Goal: Feedback & Contribution: Leave review/rating

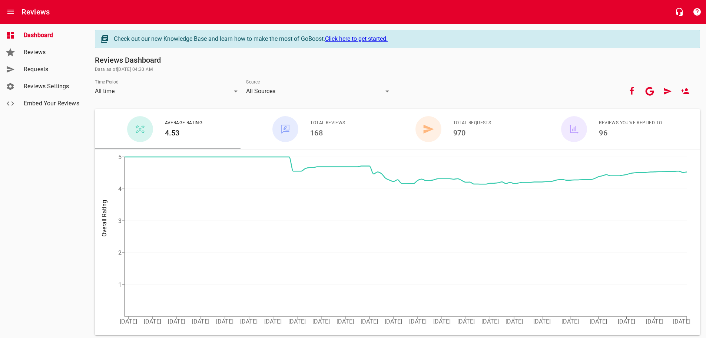
click at [44, 70] on span "Requests" at bounding box center [52, 69] width 56 height 9
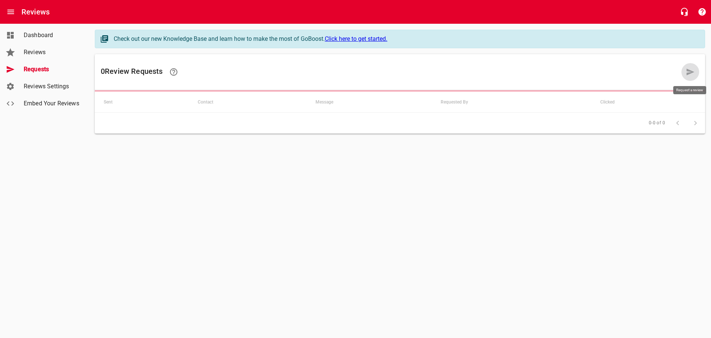
click at [688, 72] on icon at bounding box center [690, 71] width 9 height 9
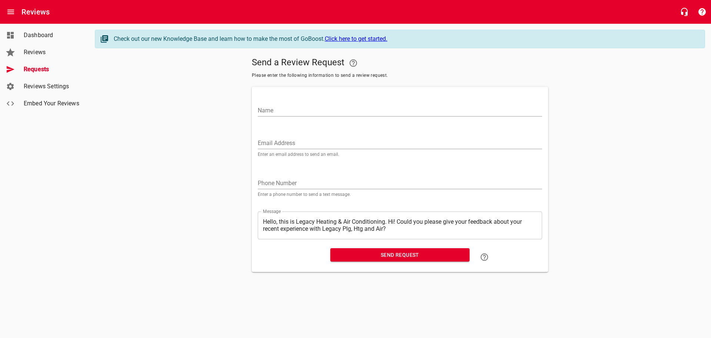
click at [261, 109] on input "Name" at bounding box center [400, 110] width 285 height 12
type input "l"
type input "[PERSON_NAME]"
paste input "[EMAIL_ADDRESS][DOMAIN_NAME]"
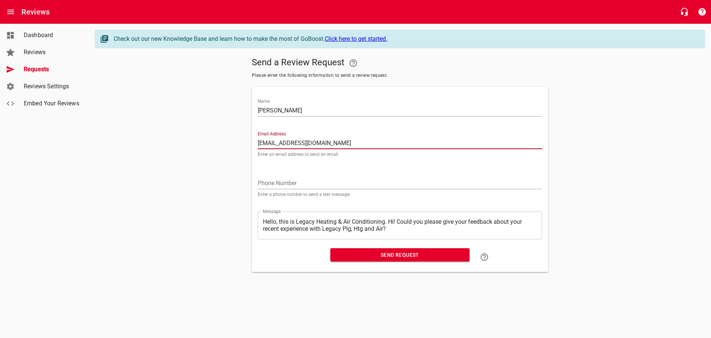
type input "[EMAIL_ADDRESS][DOMAIN_NAME]"
click at [390, 220] on textarea "Hello, this is Legacy Heating & Air Conditioning. Hi! Could you please give you…" at bounding box center [400, 225] width 274 height 14
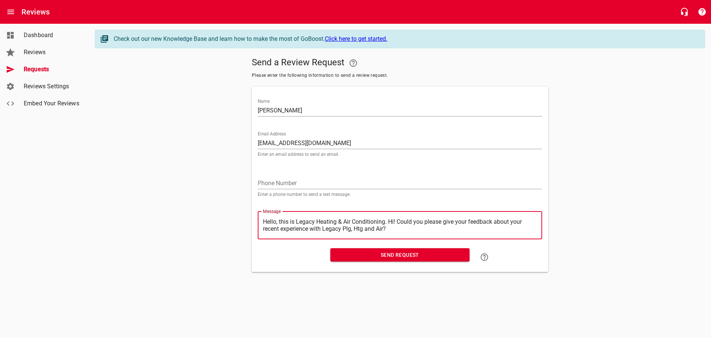
type textarea "Hello, this is Legacy Heating & Air Conditioning.Hi! Could you please give your…"
type textarea "Hello, this is Legacy Heating & Air ConditioningHi! Could you please give your …"
type textarea "Hello, this is Legacy Heating & Air ConditioninHi! Could you please give your f…"
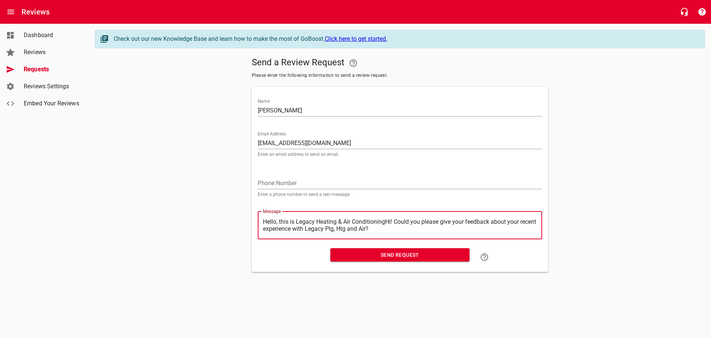
type textarea "Hello, this is Legacy Heating & Air ConditioninHi! Could you please give your f…"
type textarea "Hello, this is Legacy Heating & Air ConditioniHi! Could you please give your fe…"
type textarea "Hello, this is Legacy Heating & Air ConditionHi! Could you please give your fee…"
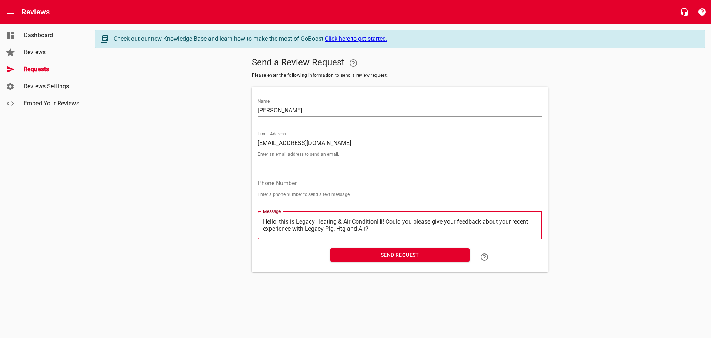
type textarea "Hello, this is Legacy Heating & Air ConditioHi! Could you please give your feed…"
type textarea "Hello, this is Legacy Heating & Air ConditiHi! Could you please give your feedb…"
type textarea "Hello, this is Legacy Heating & Air ConditHi! Could you please give your feedba…"
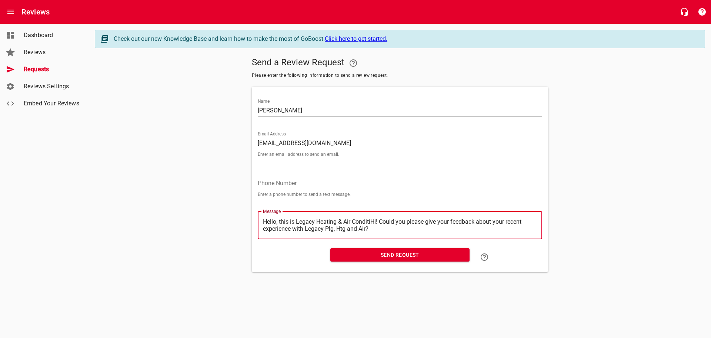
type textarea "Hello, this is Legacy Heating & Air ConditHi! Could you please give your feedba…"
type textarea "Hello, this is Legacy Heating & Air CondiHi! Could you please give your feedbac…"
type textarea "Hello, this is Legacy Heating & Air CondHi! Could you please give your feedback…"
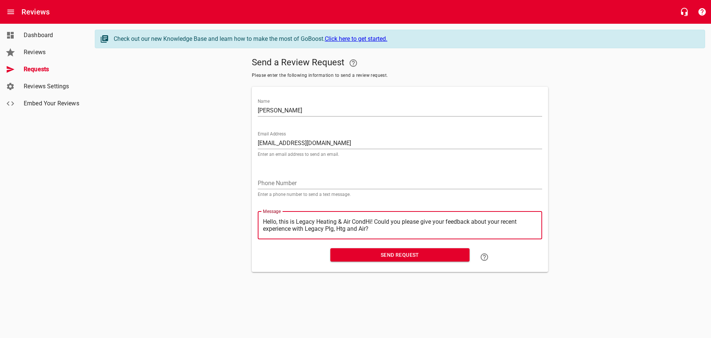
type textarea "Hello, this is Legacy Heating & Air ConHi! Could you please give your feedback …"
type textarea "Hello, this is Legacy Heating & Air CoHi! Could you please give your feedback a…"
type textarea "Hello, this is Legacy Heating & Air CHi! Could you please give your feedback ab…"
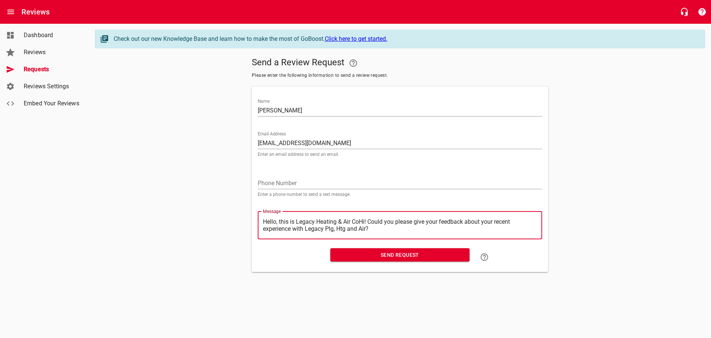
type textarea "Hello, this is Legacy Heating & Air CHi! Could you please give your feedback ab…"
type textarea "Hello, this is Legacy Heating & Air Hi! Could you please give your feedback abo…"
type textarea "Hello, this is Legacy Heating & AirHi! Could you please give your feedback abou…"
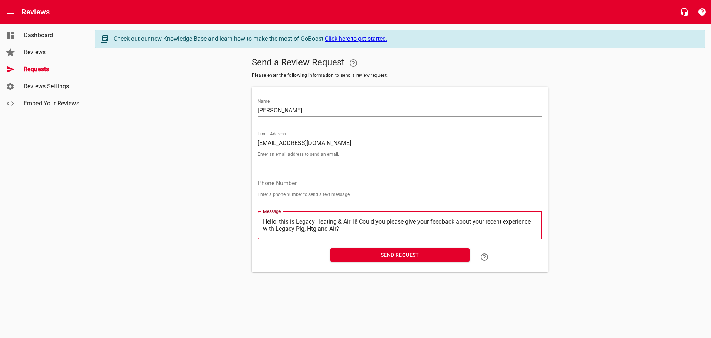
type textarea "Hello, this is Legacy Heating & AiHi! Could you please give your feedback about…"
type textarea "Hello, this is Legacy Heating & AHi! Could you please give your feedback about …"
type textarea "Hello, this is Legacy Heating & Hi! Could you please give your feedback about y…"
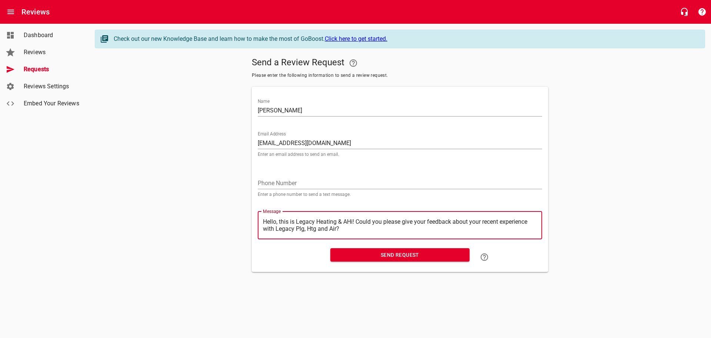
type textarea "Hello, this is Legacy Heating & Hi! Could you please give your feedback about y…"
type textarea "Hello, this is Legacy Heating &Hi! Could you please give your feedback about yo…"
type textarea "Hello, this is Legacy Heating Hi! Could you please give your feedback about you…"
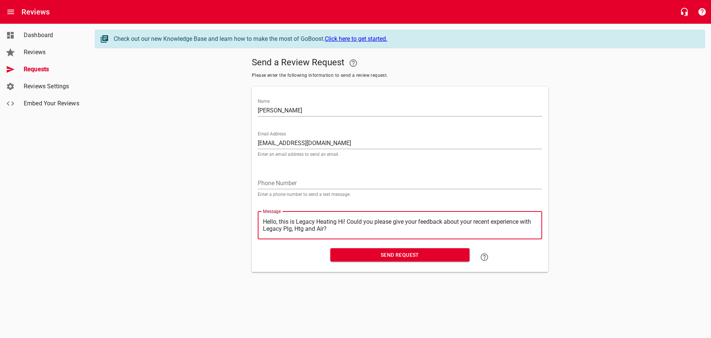
type textarea "Hello, this is Legacy HeatingHi! Could you please give your feedback about your…"
type textarea "Hello, this is Legacy HeatinHi! Could you please give your feedback about your …"
type textarea "Hello, this is Legacy HeatiHi! Could you please give your feedback about your r…"
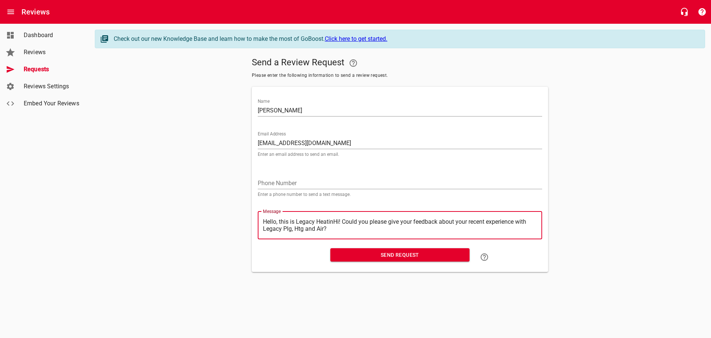
type textarea "Hello, this is Legacy HeatiHi! Could you please give your feedback about your r…"
type textarea "Hello, this is Legacy HeatHi! Could you please give your feedback about your re…"
type textarea "Hello, this is Legacy HeaHi! Could you please give your feedback about your rec…"
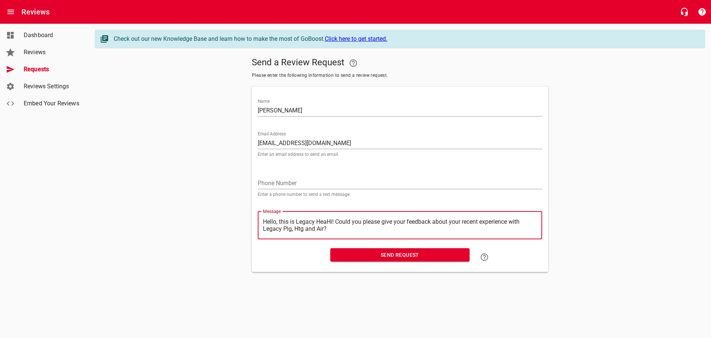
type textarea "Hello, this is Legacy HeHi! Could you please give your feedback about your rece…"
type textarea "Hello, this is Legacy HHi! Could you please give your feedback about your recen…"
type textarea "Hello, this is Legacy Hi! Could you please give your feedback about your recent…"
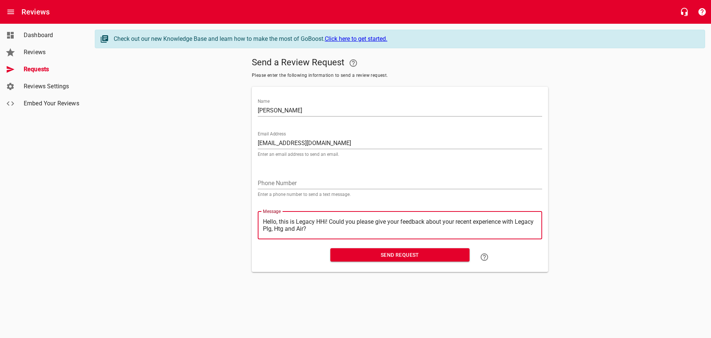
type textarea "Hello, this is Legacy Hi! Could you please give your feedback about your recent…"
type textarea "Hello, this is LegacyHi! Could you please give your feedback about your recent …"
type textarea "Hello, this is LegacHi! Could you please give your feedback about your recent e…"
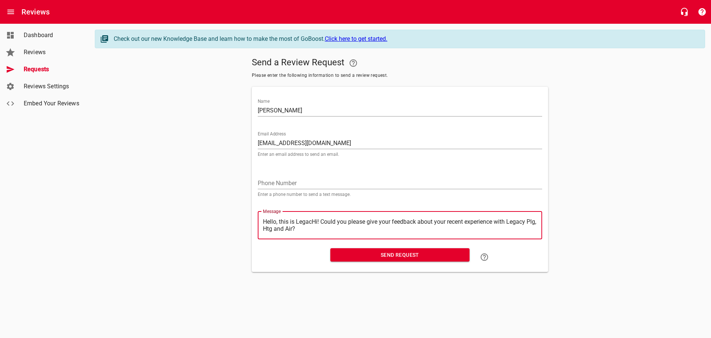
type textarea "Hello, this is LegaHi! Could you please give your feedback about your recent ex…"
type textarea "Hello, this is LegHi! Could you please give your feedback about your recent exp…"
type textarea "Hello, this is LeHi! Could you please give your feedback about your recent expe…"
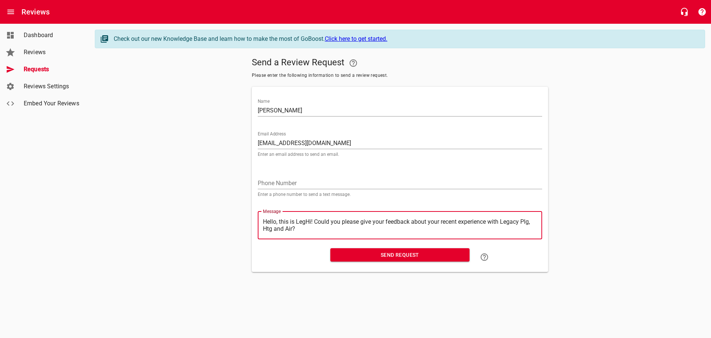
type textarea "Hello, this is LeHi! Could you please give your feedback about your recent expe…"
type textarea "Hello, this is LHi! Could you please give your feedback about your recent exper…"
type textarea "Hello, this is Hi! Could you please give your feedback about your recent experi…"
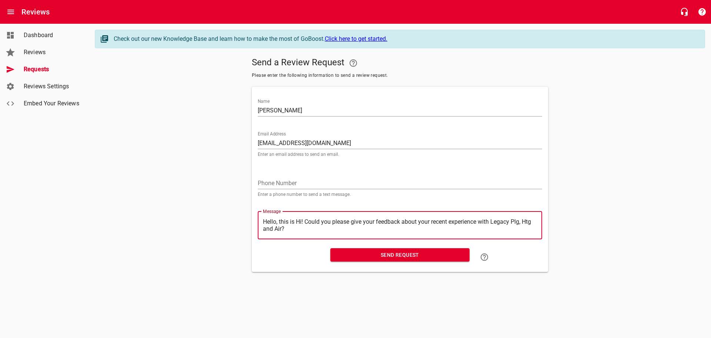
type textarea "Hello, this isHi! Could you please give your feedback about your recent experie…"
type textarea "Hello, this iHi! Could you please give your feedback about your recent experien…"
type textarea "Hello, this Hi! Could you please give your feedback about your recent experienc…"
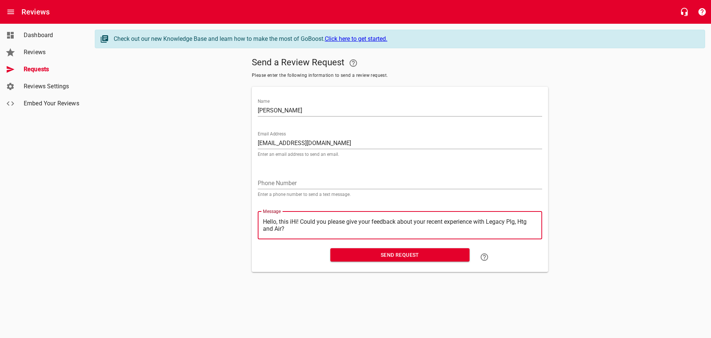
type textarea "Hello, this Hi! Could you please give your feedback about your recent experienc…"
type textarea "Hello, thisHi! Could you please give your feedback about your recent experience…"
type textarea "Hello, thiHi! Could you please give your feedback about your recent experience …"
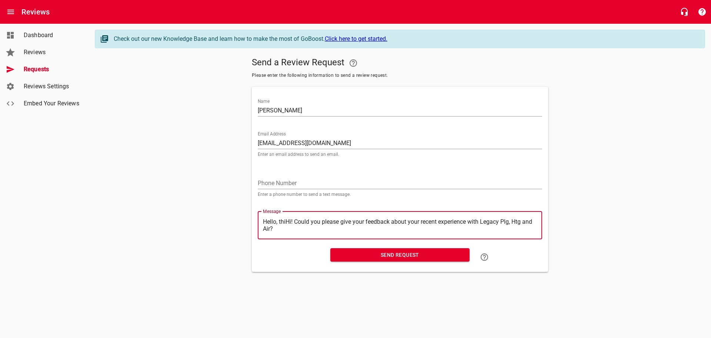
type textarea "Hello, thHi! Could you please give your feedback about your recent experience w…"
type textarea "Hello, tHi! Could you please give your feedback about your recent experience wi…"
type textarea "Hello, Hi! Could you please give your feedback about your recent experience wit…"
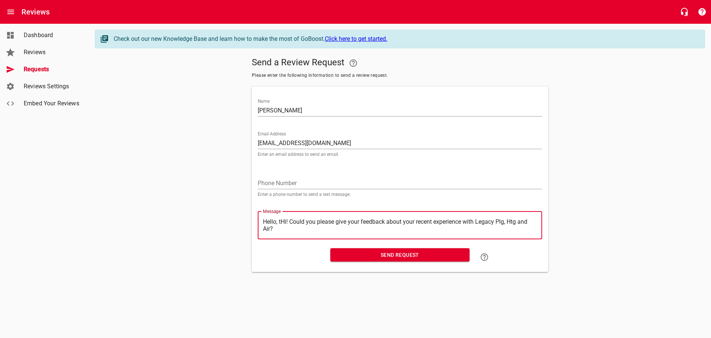
type textarea "Hello, Hi! Could you please give your feedback about your recent experience wit…"
type textarea "Hello,Hi! Could you please give your feedback about your recent experience with…"
type textarea "HelloHi! Could you please give your feedback about your recent experience with …"
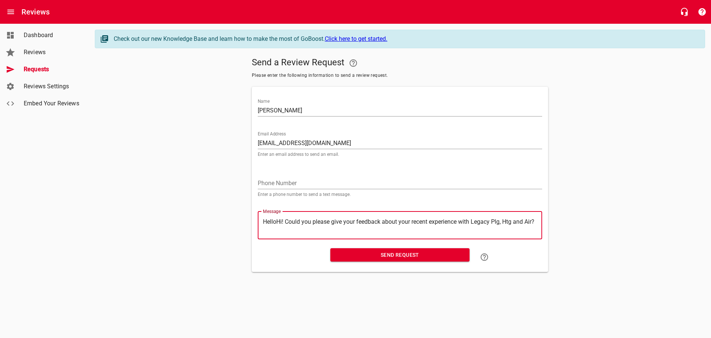
type textarea "HellHi! Could you please give your feedback about your recent experience with L…"
type textarea "HelHi! Could you please give your feedback about your recent experience with Le…"
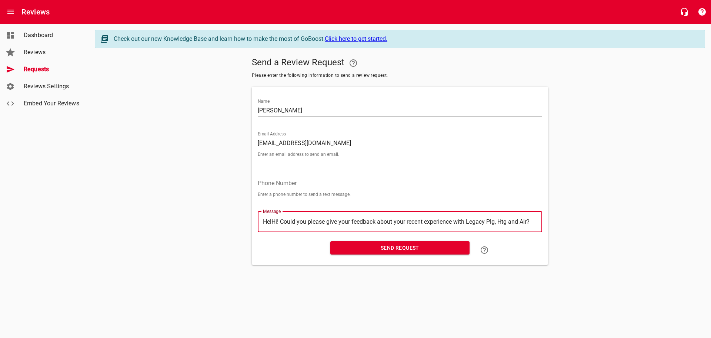
type textarea "HeHi! Could you please give your feedback about your recent experience with Leg…"
type textarea "HHi! Could you please give your feedback about your recent experience with Lega…"
type textarea "Hi! Could you please give your feedback about your recent experience with Legac…"
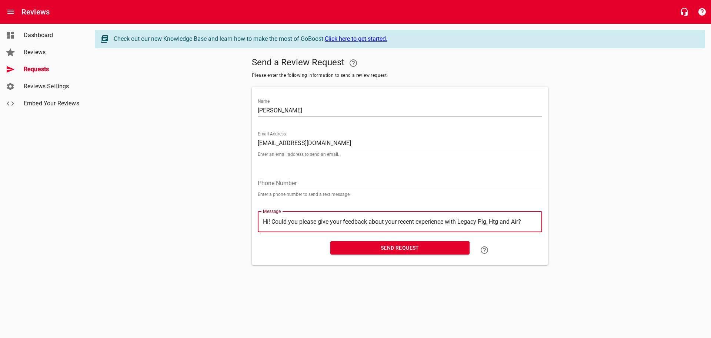
type textarea "Hi! Could you please give your feedback about your recent experience with Legac…"
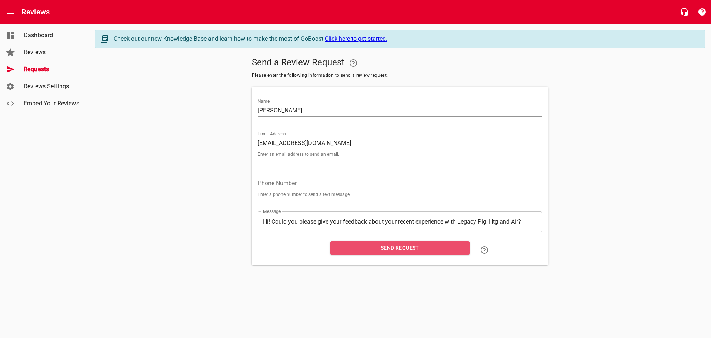
click at [404, 246] on span "Send Request" at bounding box center [399, 247] width 127 height 9
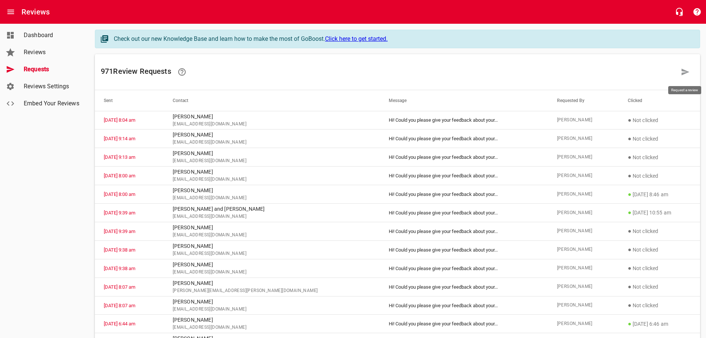
click at [679, 72] on link at bounding box center [685, 72] width 18 height 18
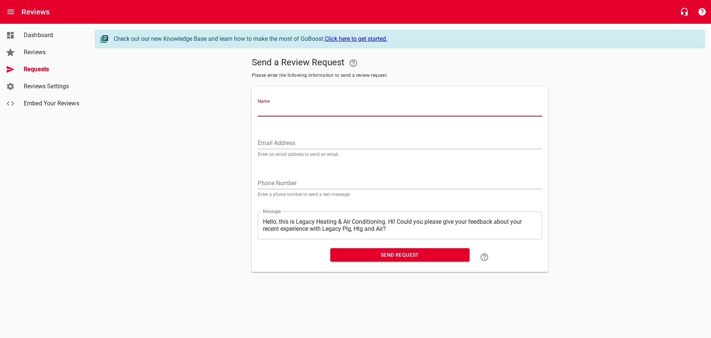
click at [268, 111] on input "Name" at bounding box center [400, 110] width 285 height 12
type input "[PERSON_NAME]"
click at [274, 145] on input "Email Address" at bounding box center [400, 143] width 285 height 12
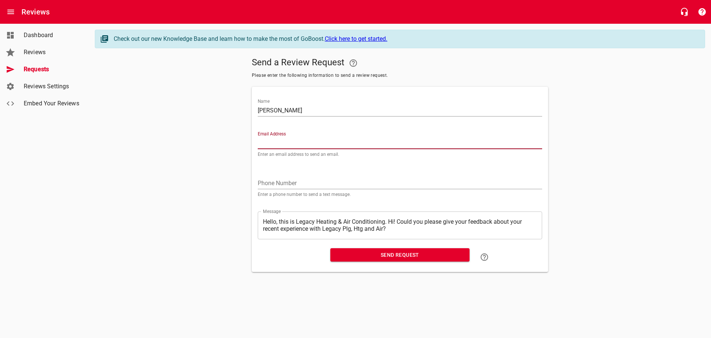
paste input "[EMAIL_ADDRESS][DOMAIN_NAME]"
type input "[EMAIL_ADDRESS][DOMAIN_NAME]"
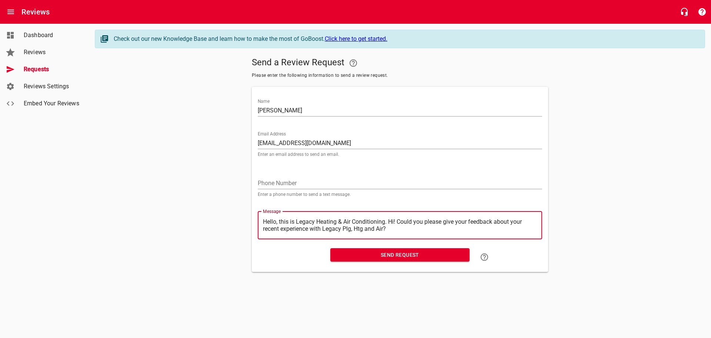
drag, startPoint x: 389, startPoint y: 222, endPoint x: 216, endPoint y: 219, distance: 173.8
click at [216, 219] on div "Send a Review Request Please enter the following information to send a review r…" at bounding box center [400, 163] width 611 height 218
type textarea "Hi! Could you please give your feedback about your recent experience with Legac…"
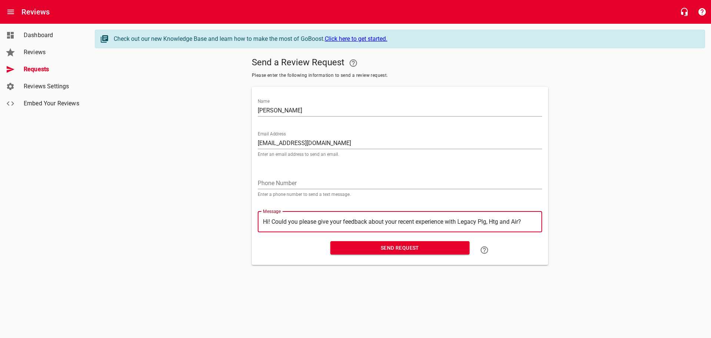
type textarea "Hi! Could you please give your feedback about your recent experience with Legac…"
click at [395, 248] on span "Send Request" at bounding box center [399, 247] width 127 height 9
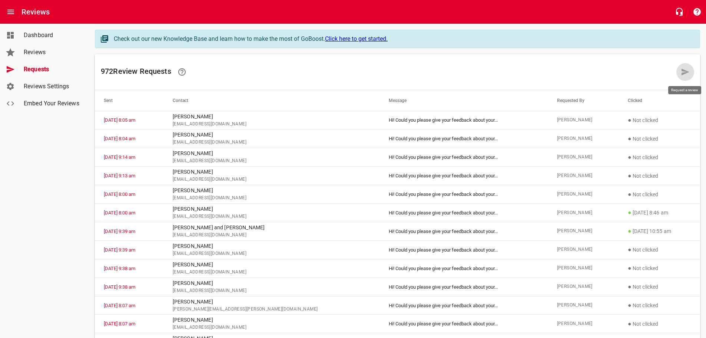
click at [682, 70] on icon at bounding box center [685, 72] width 8 height 7
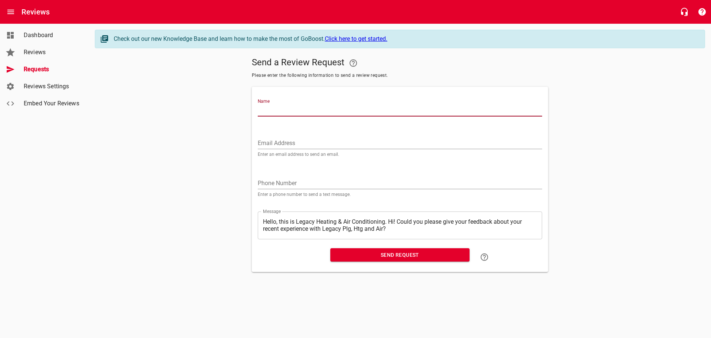
click at [272, 109] on input "Name" at bounding box center [400, 110] width 285 height 12
type input "[PERSON_NAME]"
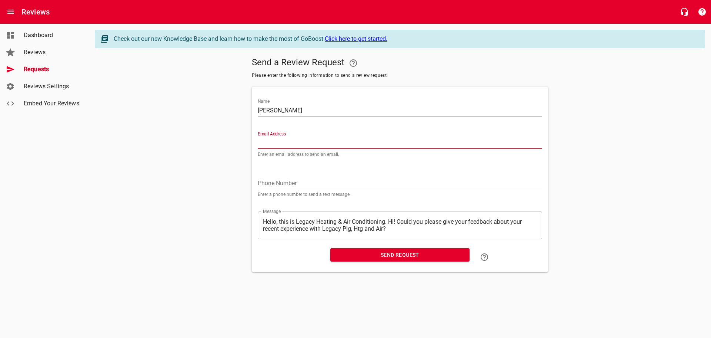
paste input "[EMAIL_ADDRESS][DOMAIN_NAME]"
type input "[EMAIL_ADDRESS][DOMAIN_NAME]"
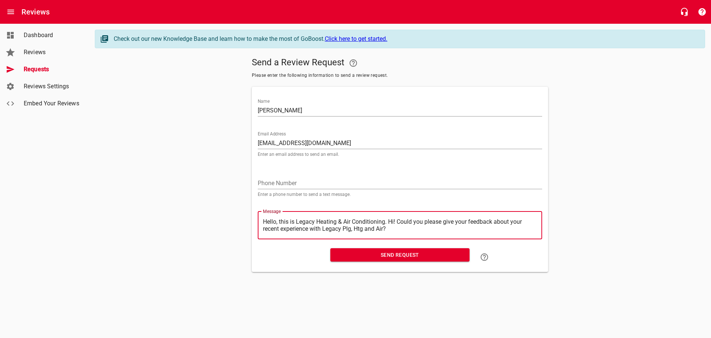
click at [391, 222] on textarea "Hello, this is Legacy Heating & Air Conditioning. Hi! Could you please give you…" at bounding box center [400, 225] width 274 height 14
type textarea "Hello, this is Legacy Heating & Air Conditioning.Hi! Could you please give your…"
type textarea "Hello, this is Legacy Heating & Air ConditioningHi! Could you please give your …"
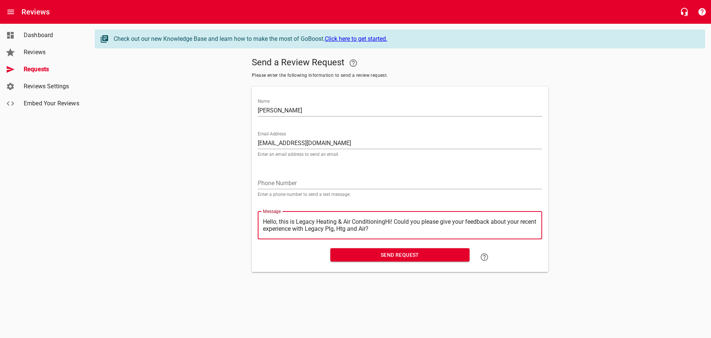
type textarea "Hello, this is Legacy Heating & Air ConditioninHi! Could you please give your f…"
type textarea "Hello, this is Legacy Heating & Air ConditioniHi! Could you please give your fe…"
type textarea "Hello, this is Legacy Heating & Air ConditionHi! Could you please give your fee…"
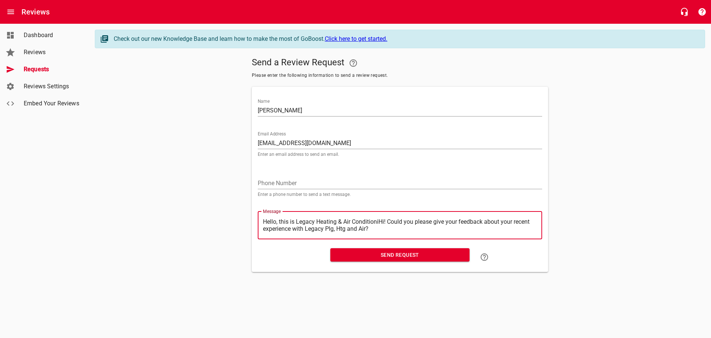
type textarea "Hello, this is Legacy Heating & Air ConditionHi! Could you please give your fee…"
type textarea "Hello, this is Legacy Heating & Air ConditioHi! Could you please give your feed…"
type textarea "Hello, this is Legacy Heating & Air ConditiHi! Could you please give your feedb…"
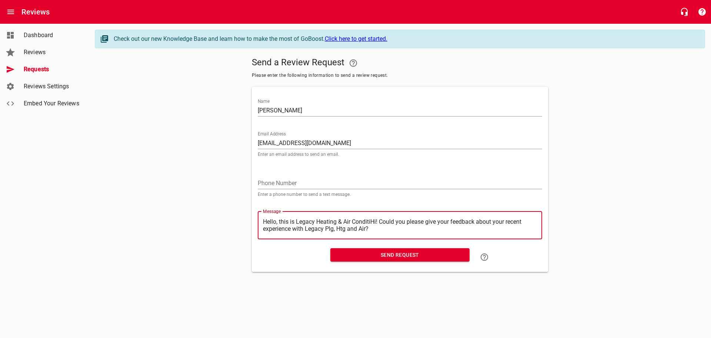
type textarea "Hello, this is Legacy Heating & Air ConditHi! Could you please give your feedba…"
type textarea "Hello, this is Legacy Heating & Air CondiHi! Could you please give your feedbac…"
type textarea "Hello, this is Legacy Heating & Air CondHi! Could you please give your feedback…"
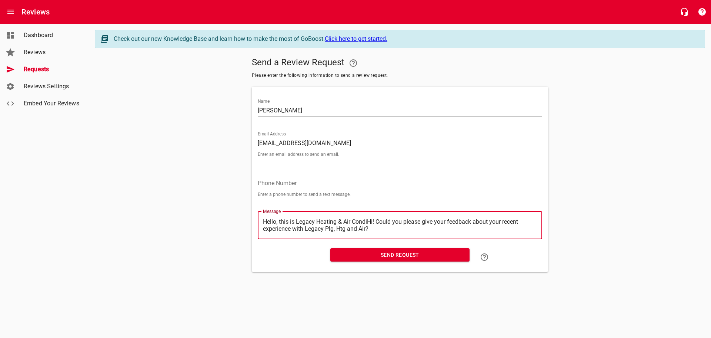
type textarea "Hello, this is Legacy Heating & Air CondHi! Could you please give your feedback…"
type textarea "Hello, this is Legacy Heating & Air ConHi! Could you please give your feedback …"
type textarea "Hello, this is Legacy Heating & Air CoHi! Could you please give your feedback a…"
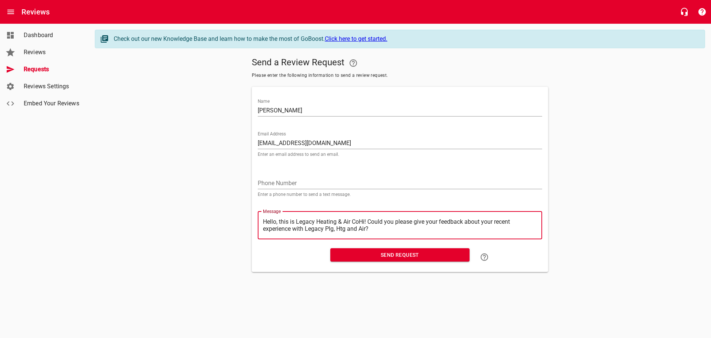
type textarea "Hello, this is Legacy Heating & Air CHi! Could you please give your feedback ab…"
type textarea "Hello, this is Legacy Heating & Air Hi! Could you please give your feedback abo…"
type textarea "Hello, this is Legacy Heating & AirHi! Could you please give your feedback abou…"
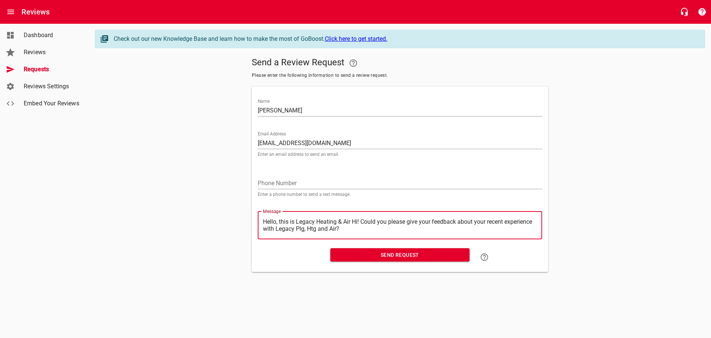
type textarea "Hello, this is Legacy Heating & AirHi! Could you please give your feedback abou…"
type textarea "Hello, this is Legacy Heating & AiHi! Could you please give your feedback about…"
type textarea "Hello, this is Legacy Heating & AHi! Could you please give your feedback about …"
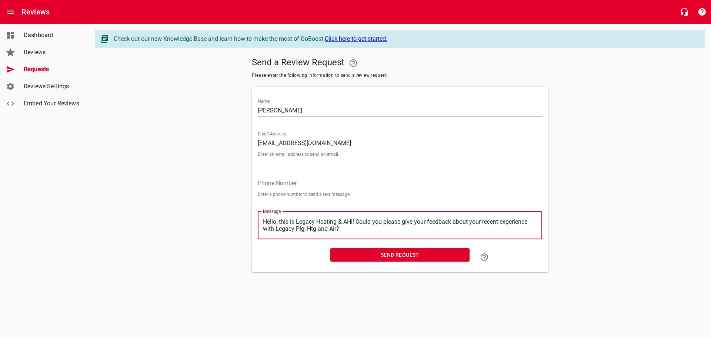
type textarea "Hello, this is Legacy Heating & Hi! Could you please give your feedback about y…"
type textarea "Hello, this is Legacy Heating &Hi! Could you please give your feedback about yo…"
type textarea "Hello, this is Legacy Heating Hi! Could you please give your feedback about you…"
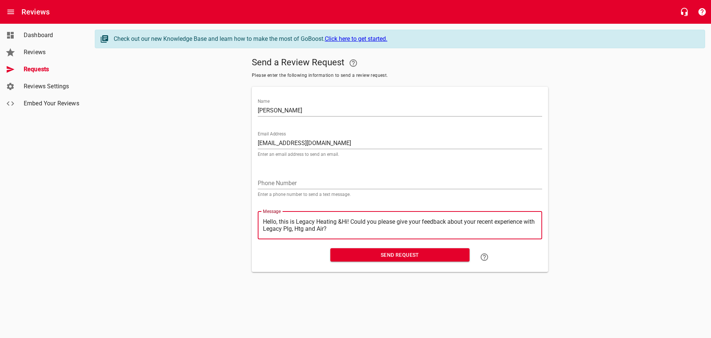
type textarea "Hello, this is Legacy Heating Hi! Could you please give your feedback about you…"
type textarea "Hello, this is Legacy HeatingHi! Could you please give your feedback about your…"
type textarea "Hello, this is Legacy HeatinHi! Could you please give your feedback about your …"
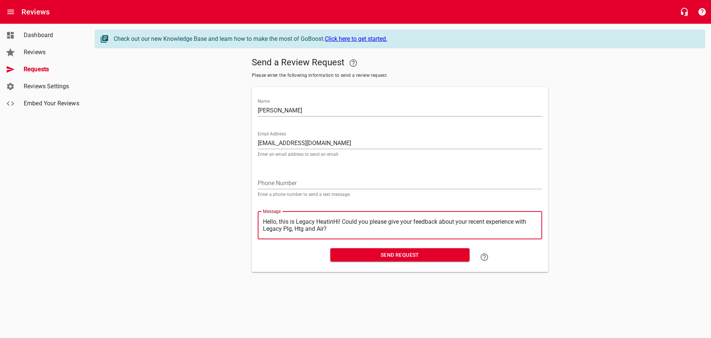
type textarea "Hello, this is Legacy HeatiHi! Could you please give your feedback about your r…"
type textarea "Hello, this is Legacy HeatHi! Could you please give your feedback about your re…"
type textarea "Hello, this is Legacy HeaHi! Could you please give your feedback about your rec…"
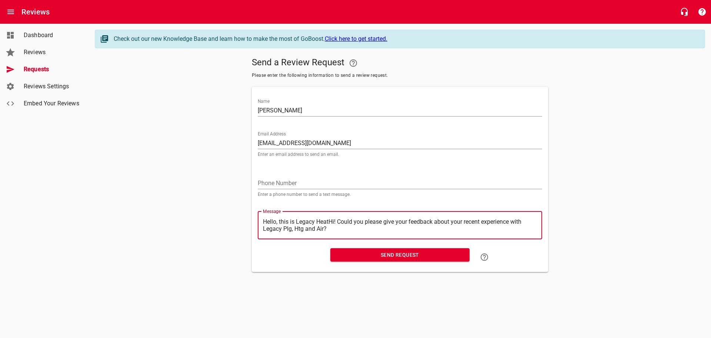
type textarea "Hello, this is Legacy HeaHi! Could you please give your feedback about your rec…"
type textarea "Hello, this is Legacy HeHi! Could you please give your feedback about your rece…"
type textarea "Hello, this is Legacy HHi! Could you please give your feedback about your recen…"
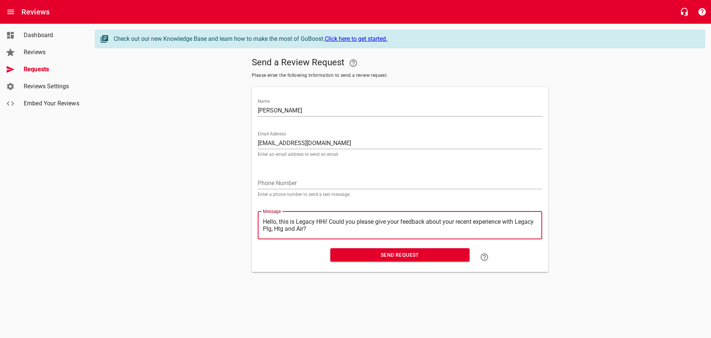
type textarea "Hello, this is Legacy Hi! Could you please give your feedback about your recent…"
type textarea "Hello, this is LegacyHi! Could you please give your feedback about your recent …"
type textarea "Hello, this is LegacHi! Could you please give your feedback about your recent e…"
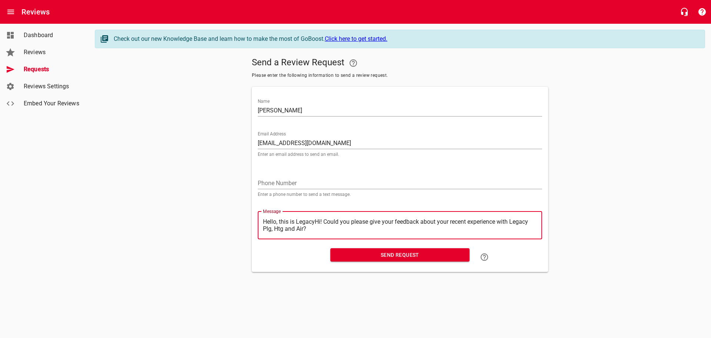
type textarea "Hello, this is LegacHi! Could you please give your feedback about your recent e…"
type textarea "Hello, this is LegaHi! Could you please give your feedback about your recent ex…"
type textarea "Hello, this is LegHi! Could you please give your feedback about your recent exp…"
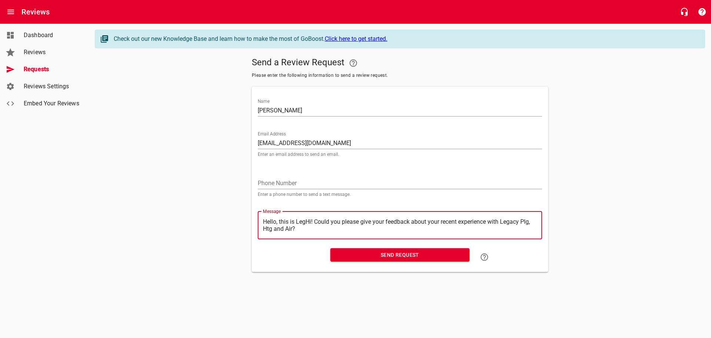
type textarea "Hello, this is LeHi! Could you please give your feedback about your recent expe…"
type textarea "Hello, this is LHi! Could you please give your feedback about your recent exper…"
type textarea "Hello, this is Hi! Could you please give your feedback about your recent experi…"
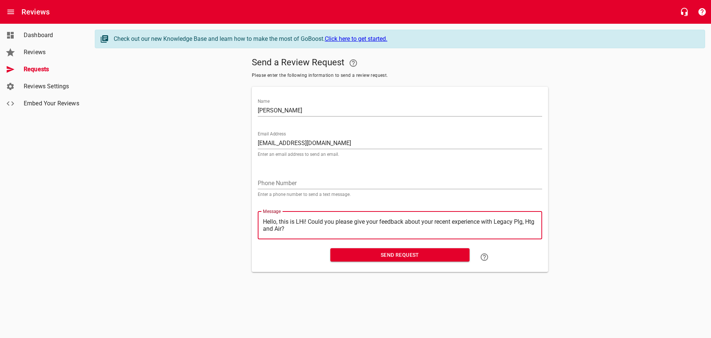
type textarea "Hello, this is Hi! Could you please give your feedback about your recent experi…"
type textarea "Hello, this isHi! Could you please give your feedback about your recent experie…"
type textarea "Hello, this iHi! Could you please give your feedback about your recent experien…"
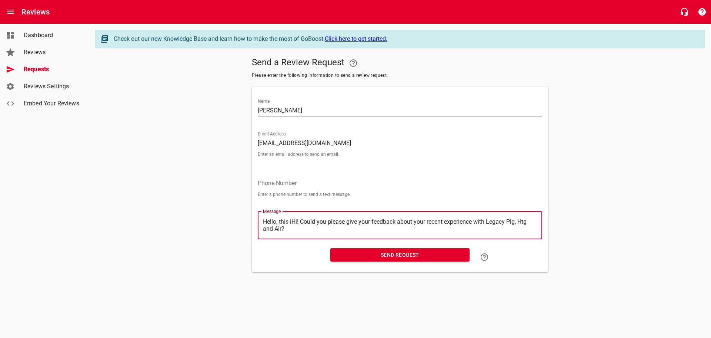
type textarea "Hello, this Hi! Could you please give your feedback about your recent experienc…"
type textarea "Hello, thisHi! Could you please give your feedback about your recent experience…"
type textarea "Hello, thiHi! Could you please give your feedback about your recent experience …"
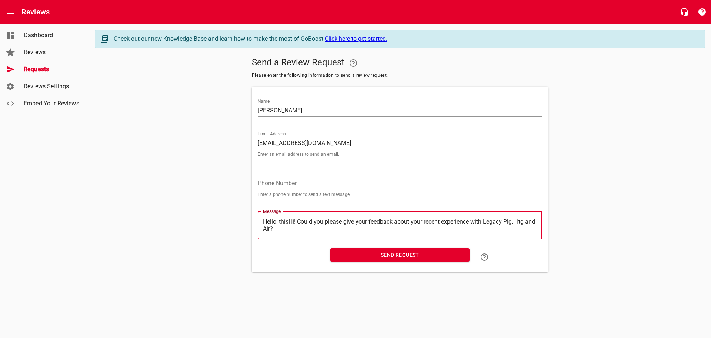
type textarea "Hello, thiHi! Could you please give your feedback about your recent experience …"
type textarea "Hello, thHi! Could you please give your feedback about your recent experience w…"
type textarea "Hello, tHi! Could you please give your feedback about your recent experience wi…"
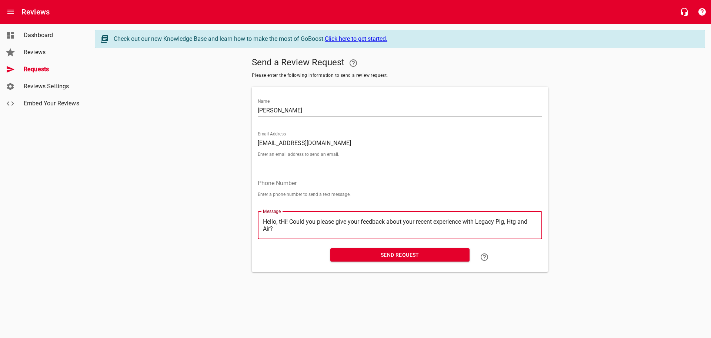
type textarea "Hello, Hi! Could you please give your feedback about your recent experience wit…"
type textarea "Hello,Hi! Could you please give your feedback about your recent experience with…"
type textarea "HelloHi! Could you please give your feedback about your recent experience with …"
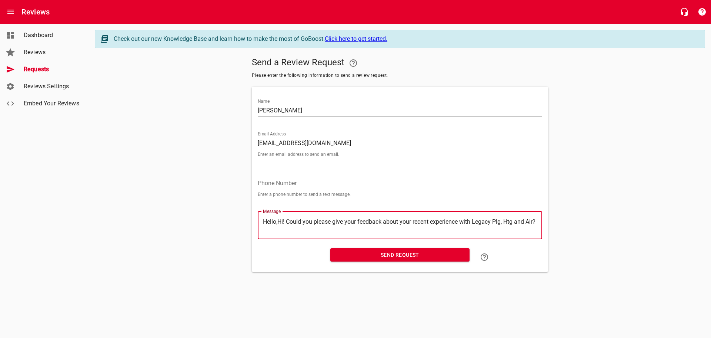
type textarea "HelloHi! Could you please give your feedback about your recent experience with …"
type textarea "HellHi! Could you please give your feedback about your recent experience with L…"
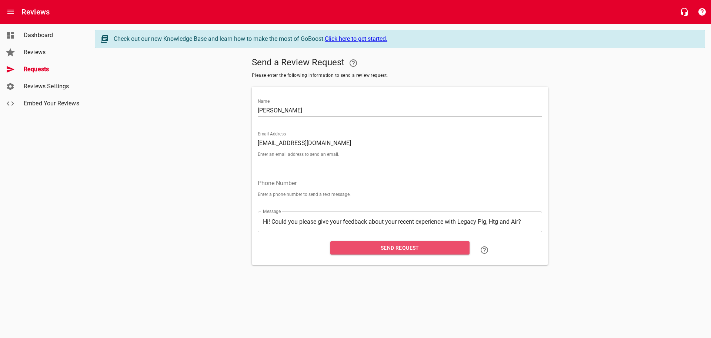
click at [381, 248] on span "Send Request" at bounding box center [399, 247] width 127 height 9
